Goal: Task Accomplishment & Management: Manage account settings

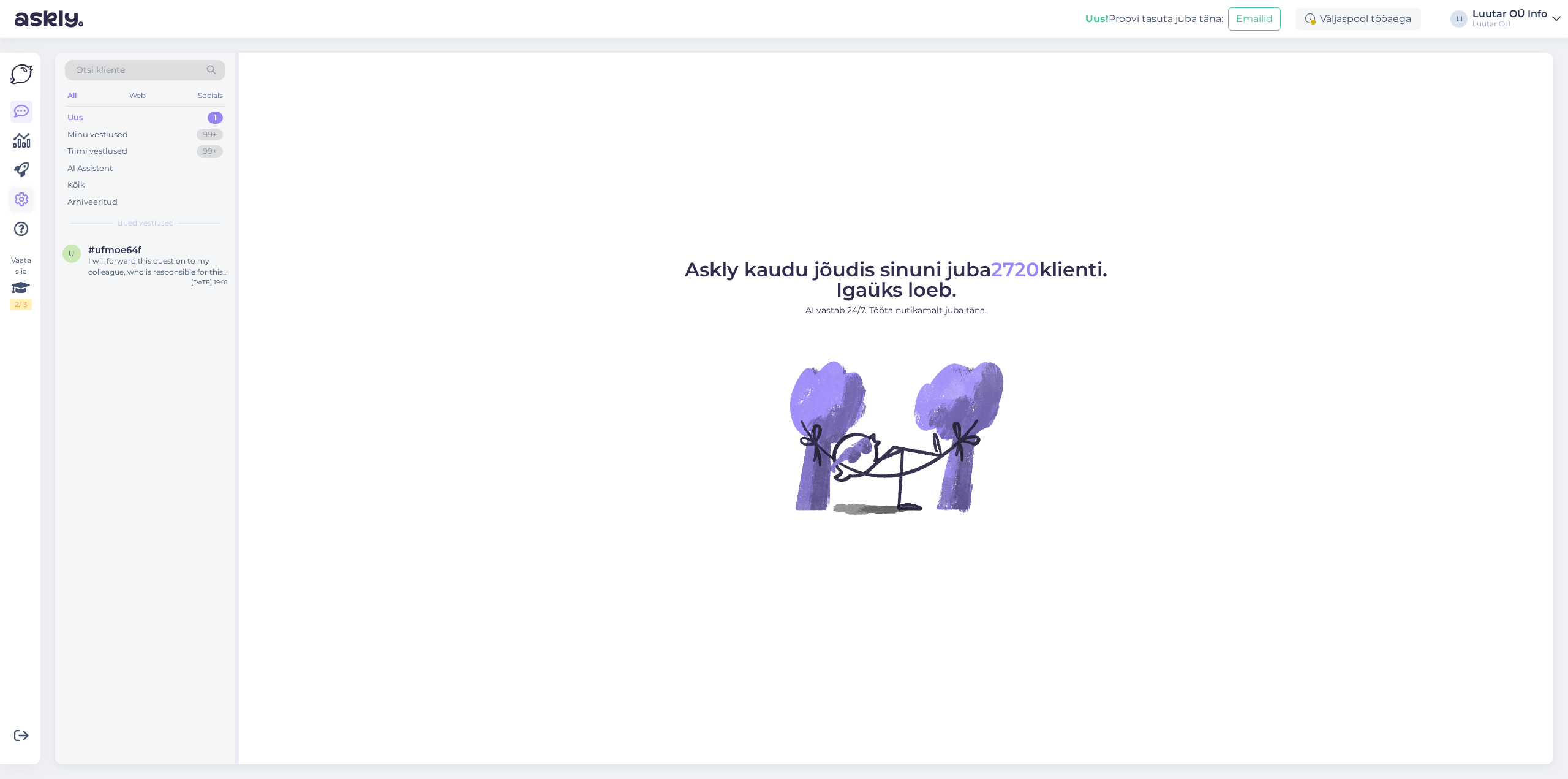
click at [17, 201] on icon at bounding box center [21, 200] width 15 height 15
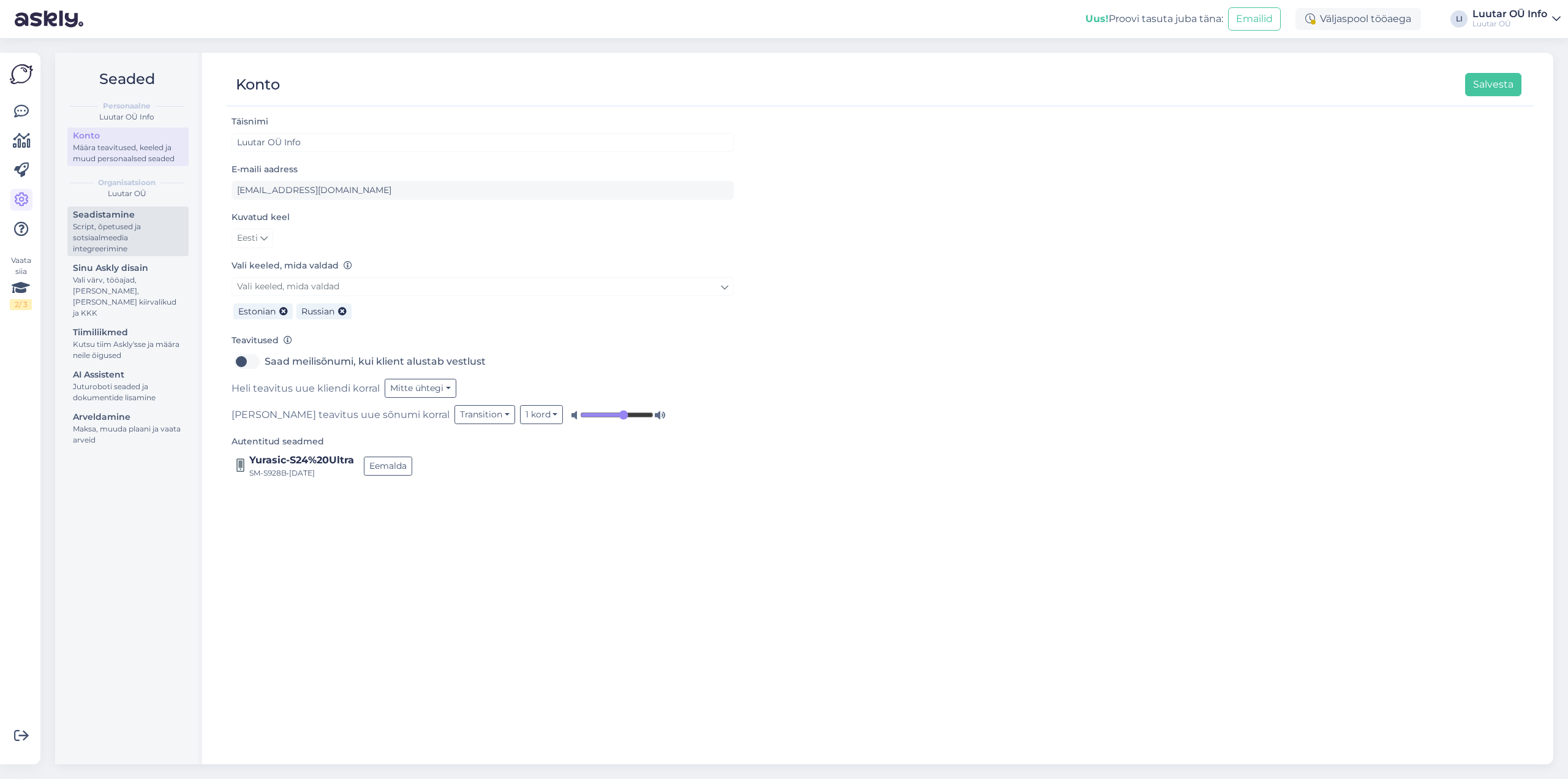
click at [130, 238] on div "Script, õpetused ja sotsiaalmeedia integreerimine" at bounding box center [127, 237] width 110 height 33
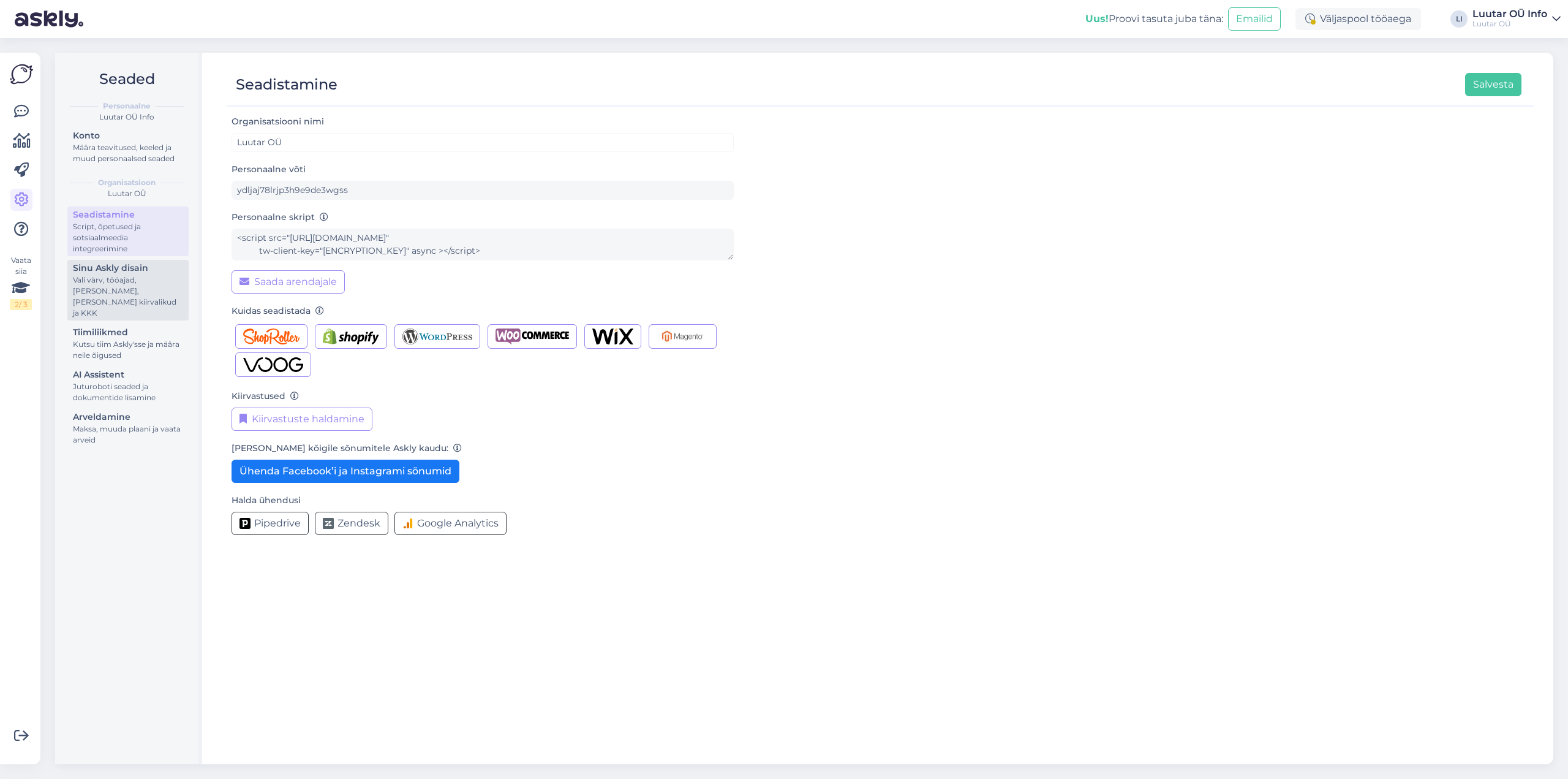
click at [127, 272] on div "Sinu Askly disain" at bounding box center [127, 268] width 110 height 13
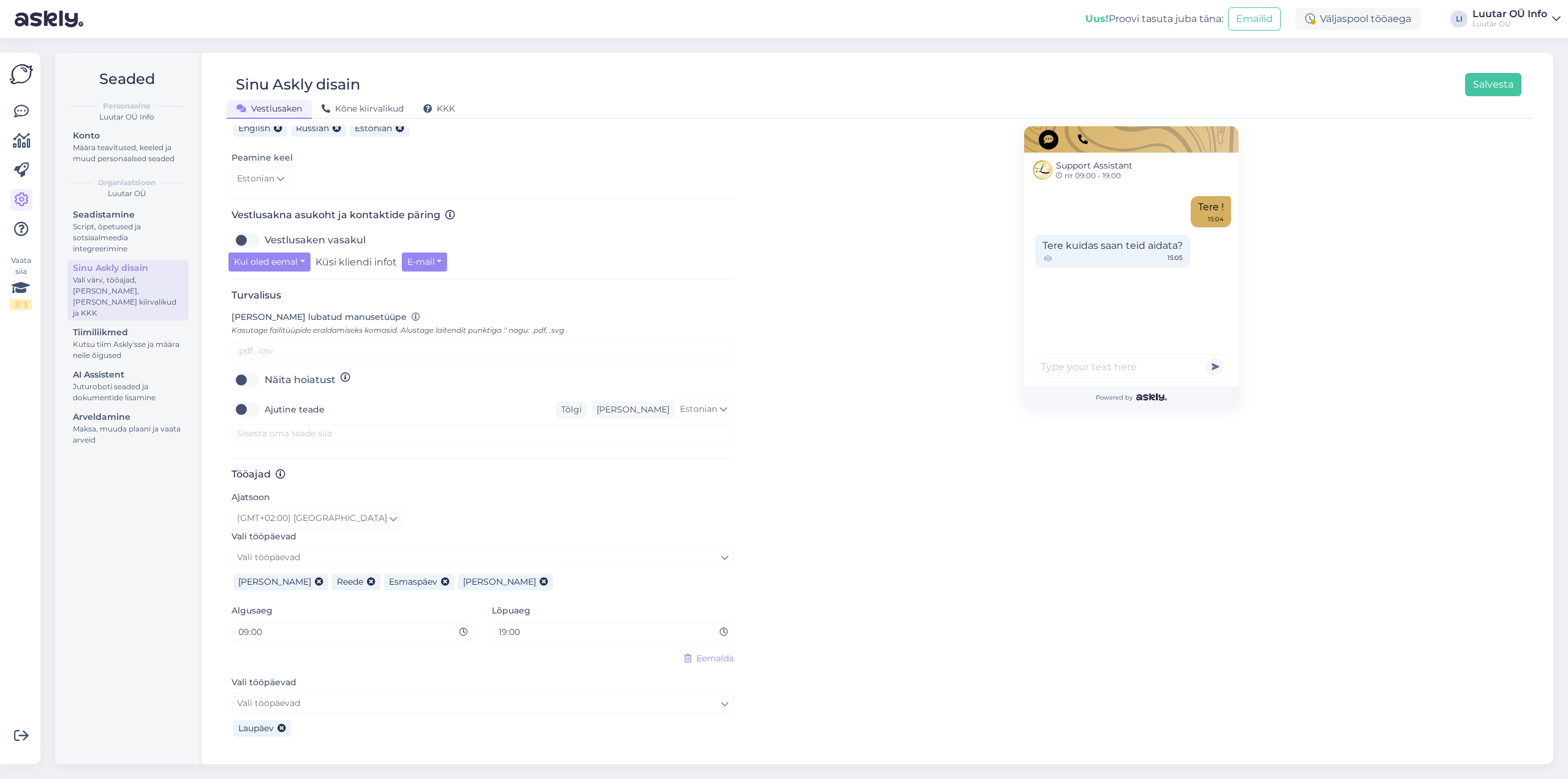
scroll to position [368, 0]
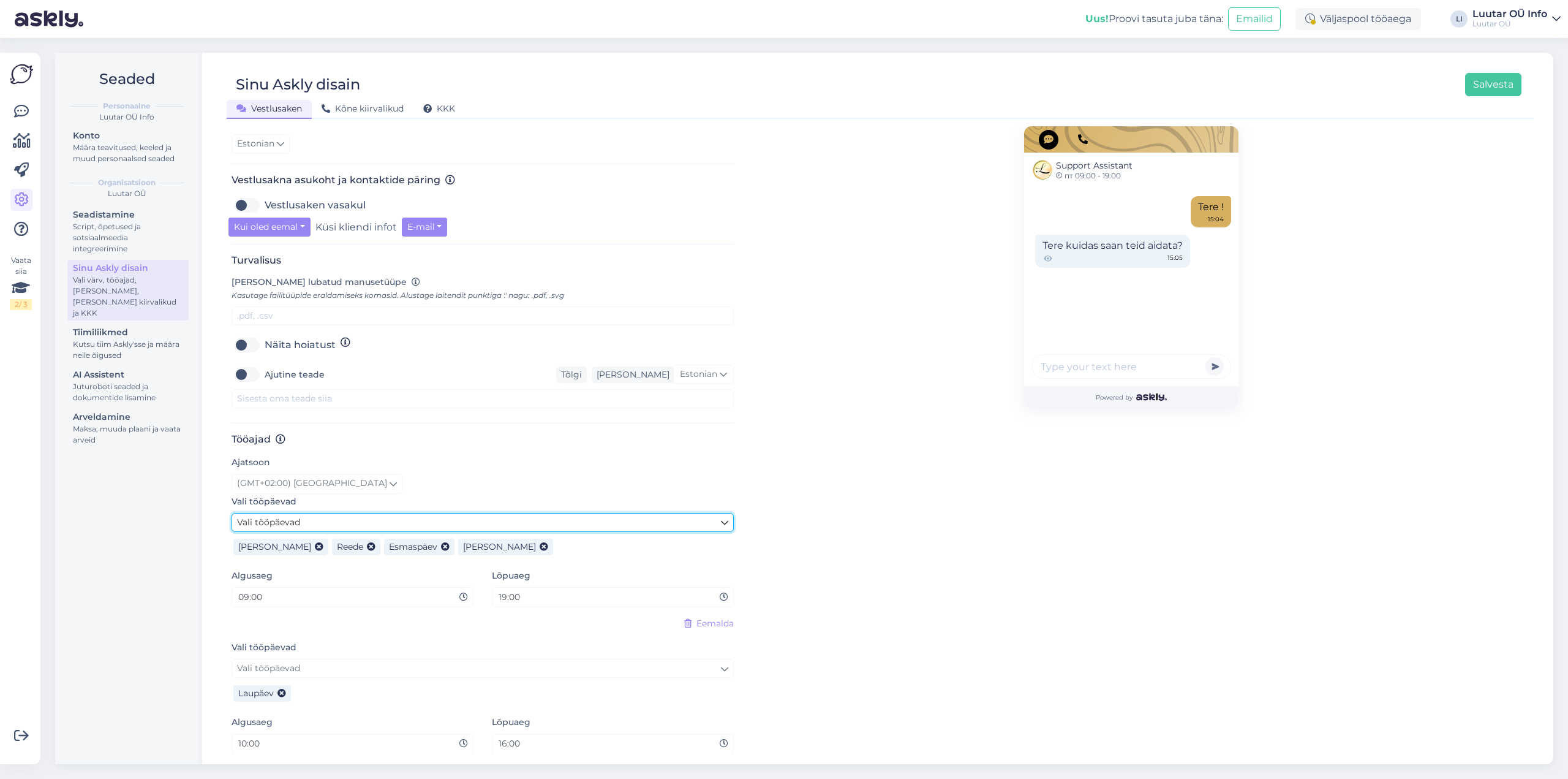
click at [330, 523] on link "Vali tööpäevad" at bounding box center [483, 523] width 503 height 19
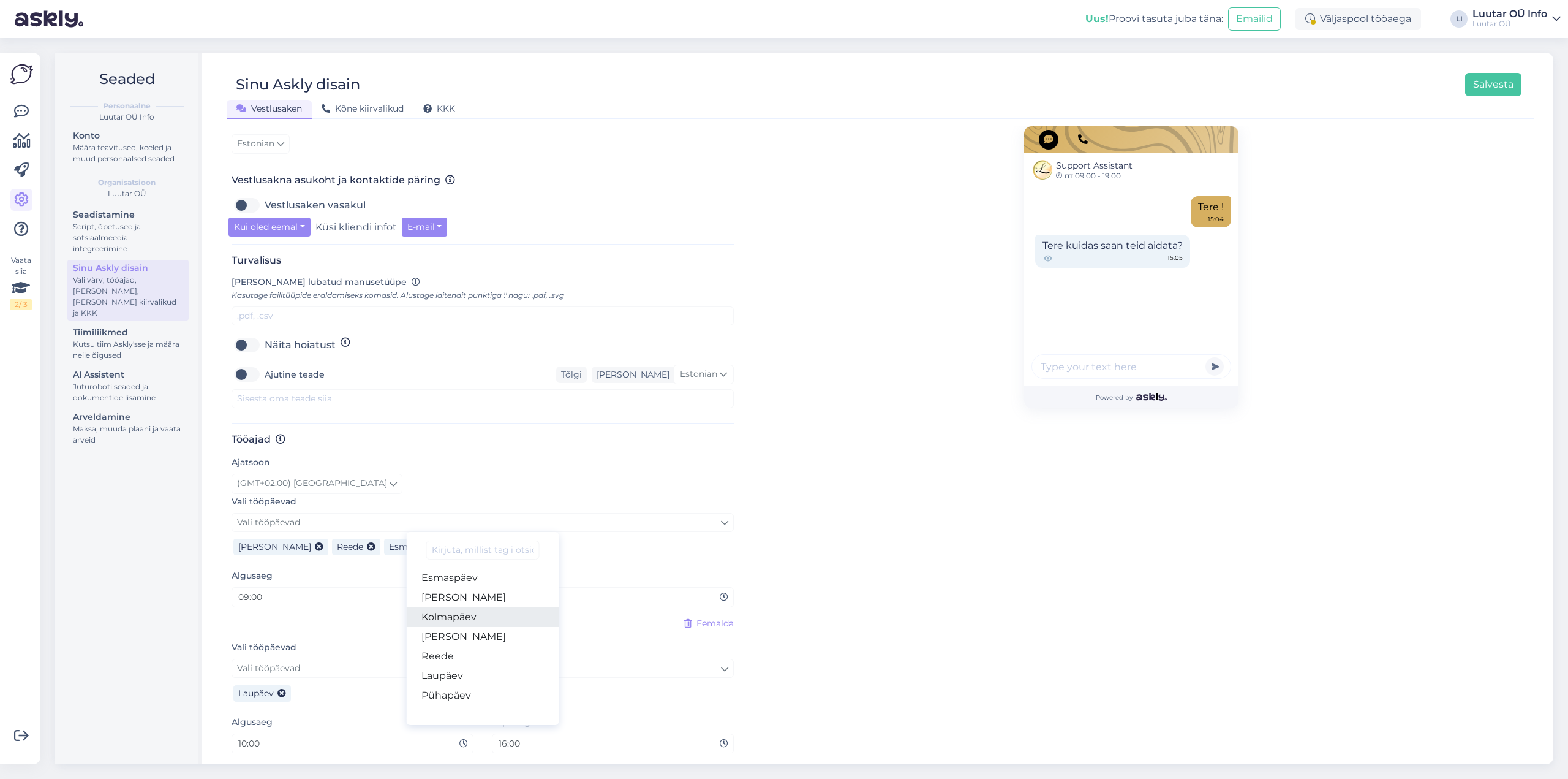
click at [467, 556] on link "Kolmapäev" at bounding box center [483, 617] width 152 height 20
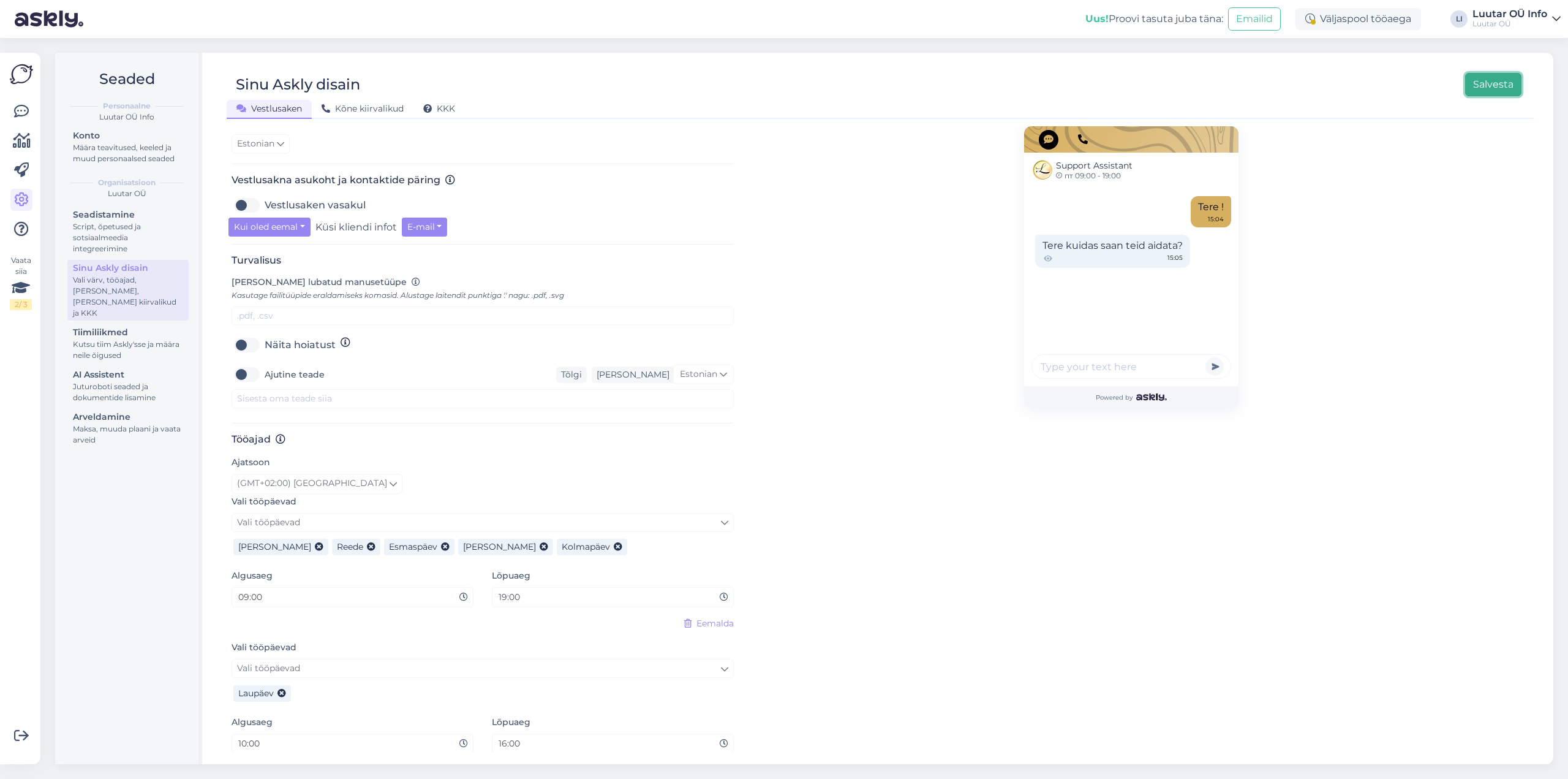
click at [1175, 84] on button "Salvesta" at bounding box center [1493, 84] width 56 height 23
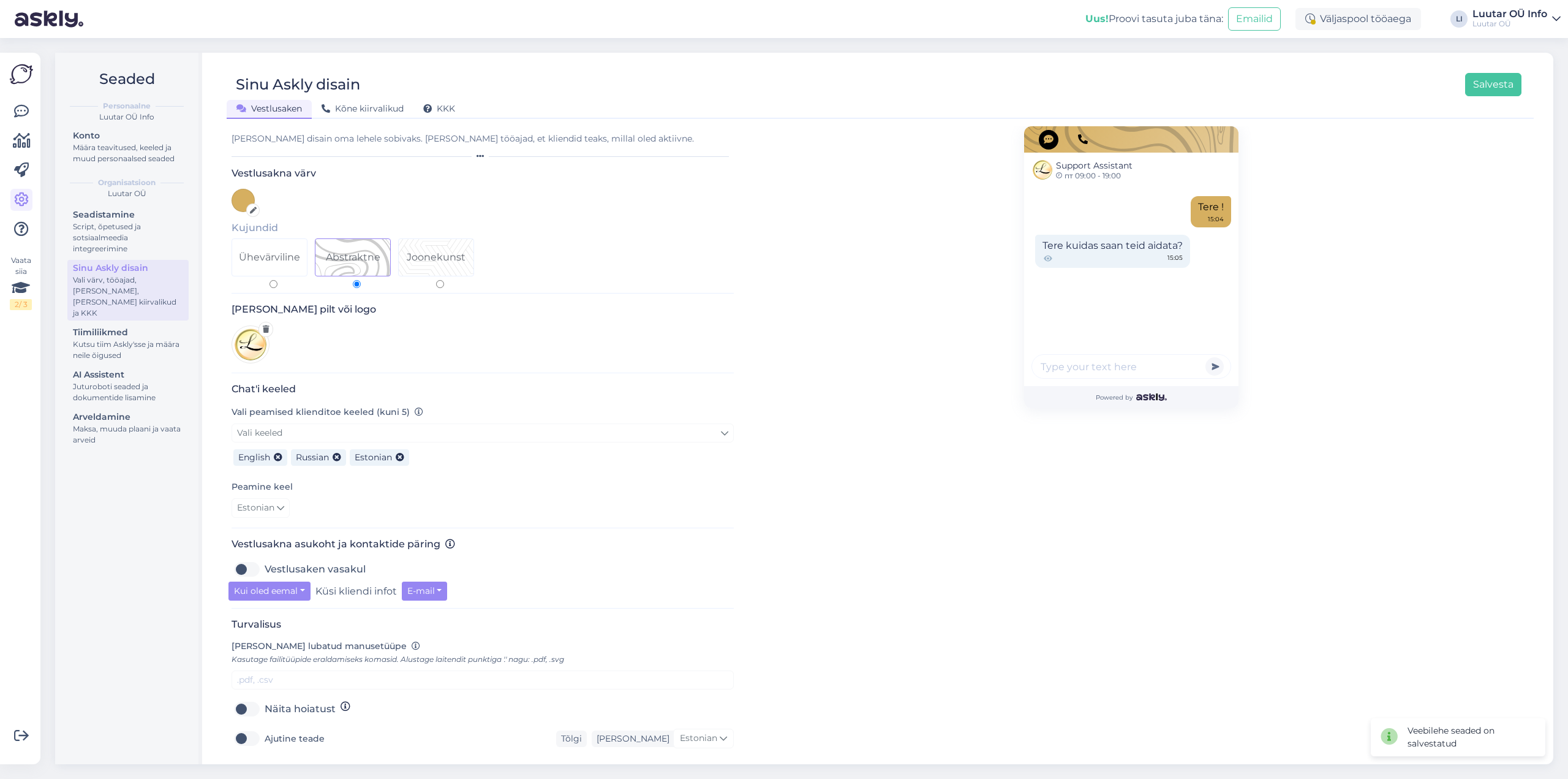
scroll to position [0, 0]
